Goal: Navigation & Orientation: Find specific page/section

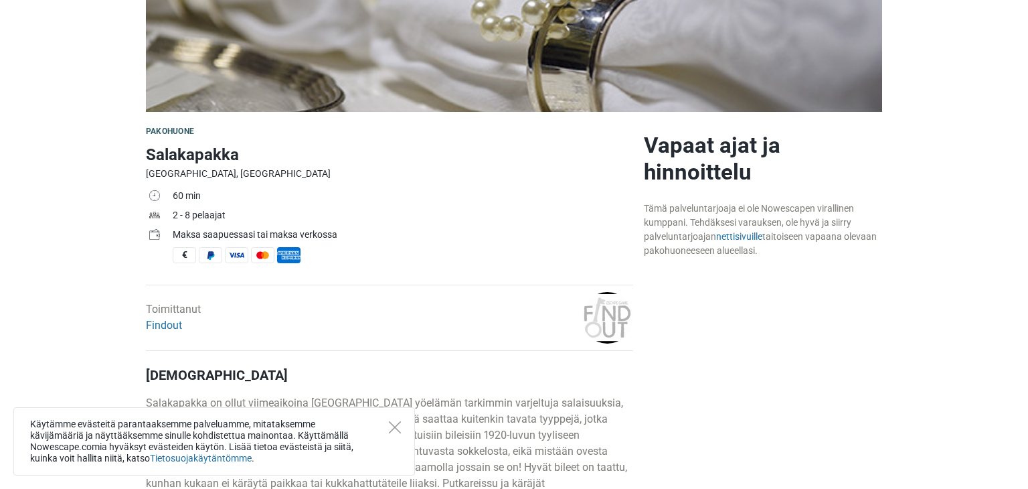
scroll to position [297, 0]
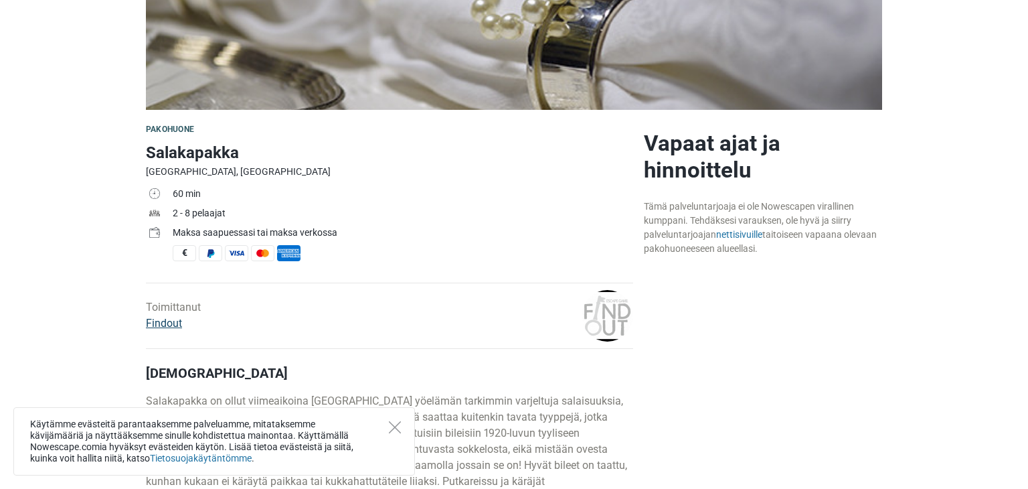
click at [175, 324] on link "Findout" at bounding box center [164, 323] width 36 height 13
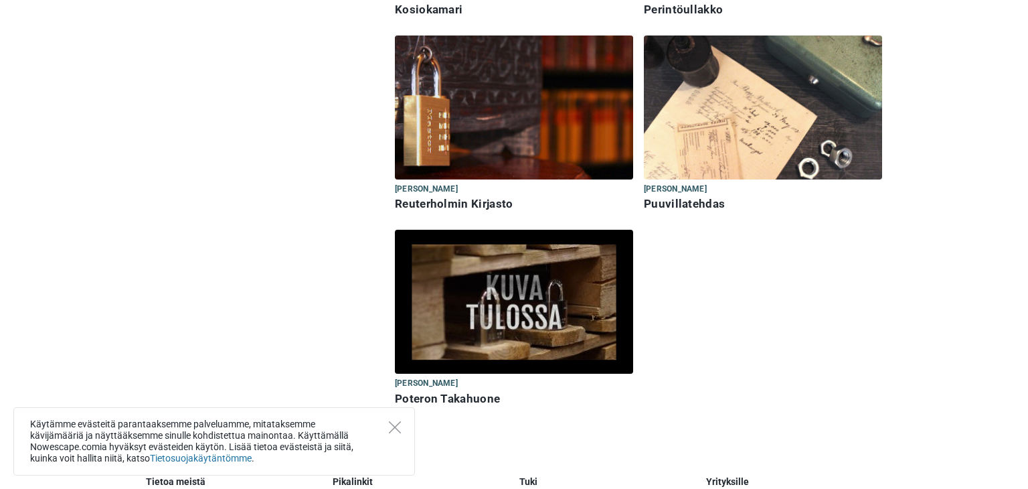
scroll to position [763, 0]
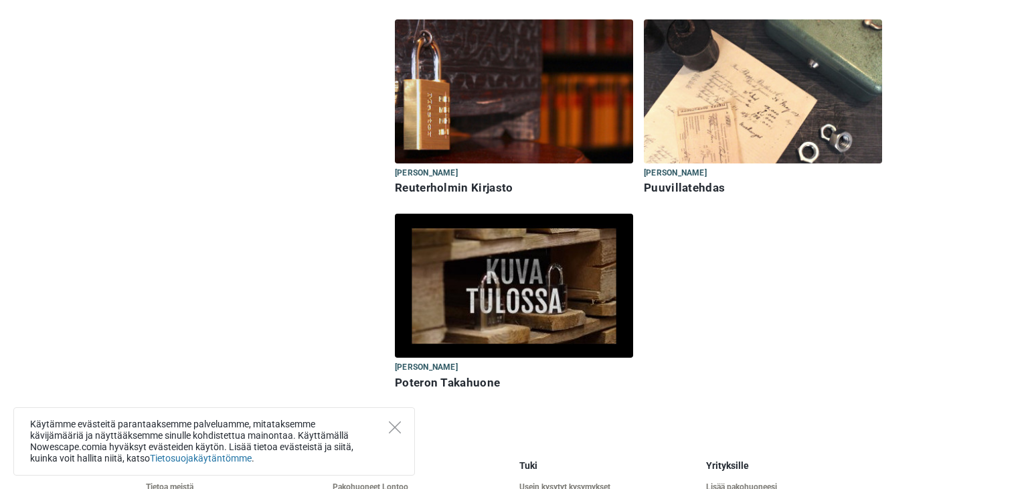
click at [530, 266] on img at bounding box center [514, 286] width 238 height 144
